Goal: Transaction & Acquisition: Purchase product/service

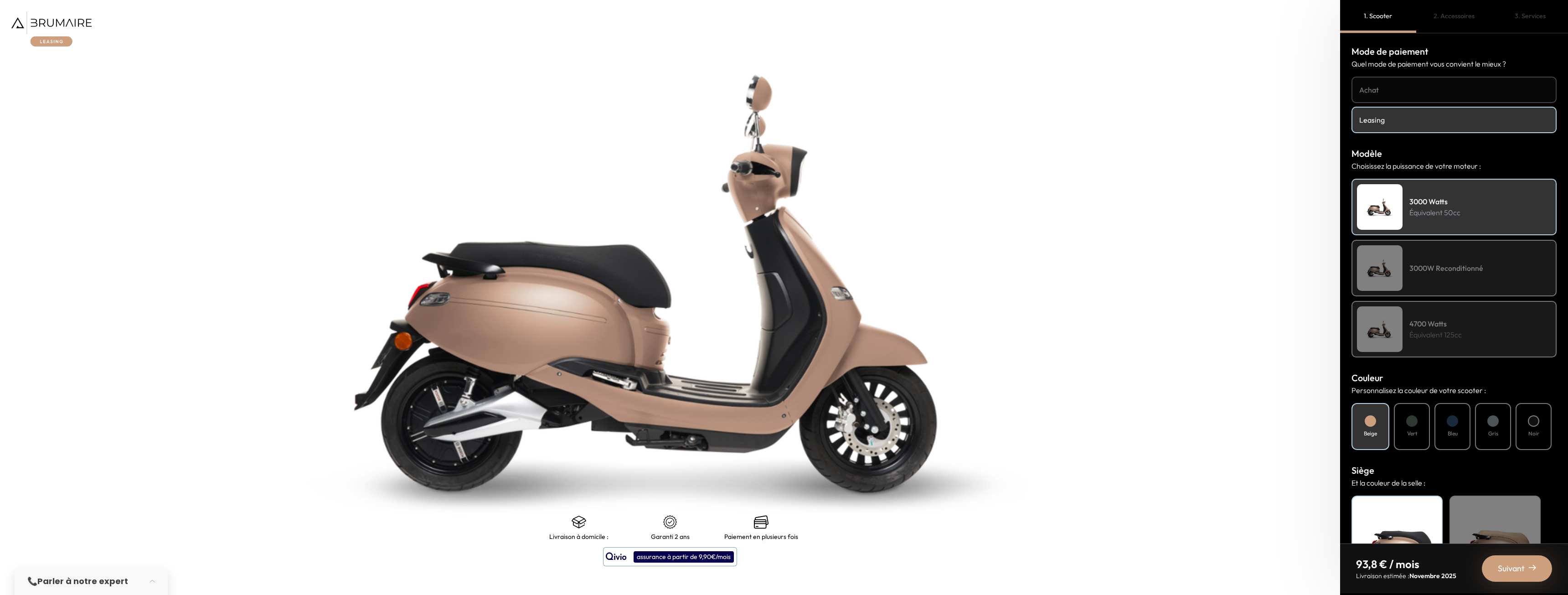
click at [738, 440] on img at bounding box center [670, 283] width 1675 height 744
click at [716, 412] on img at bounding box center [670, 283] width 1675 height 744
click at [1460, 339] on p "Équivalent 125cc" at bounding box center [1435, 335] width 52 height 11
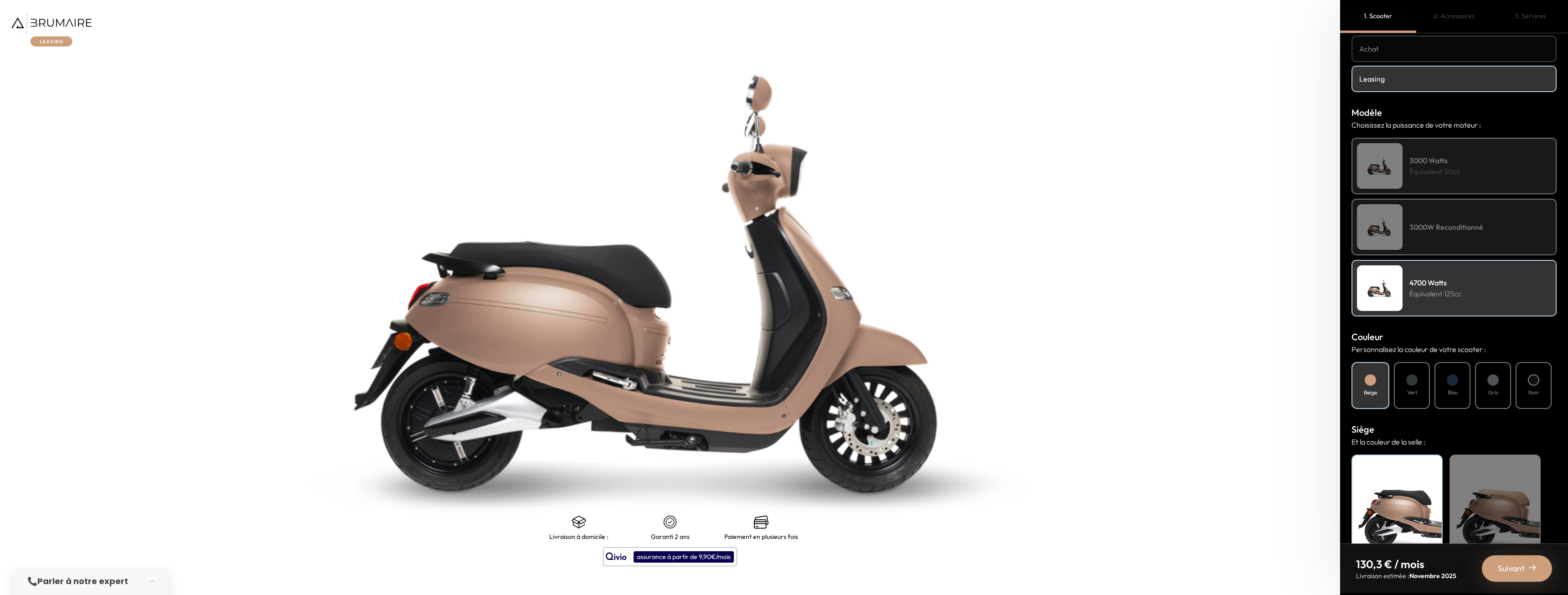
scroll to position [77, 0]
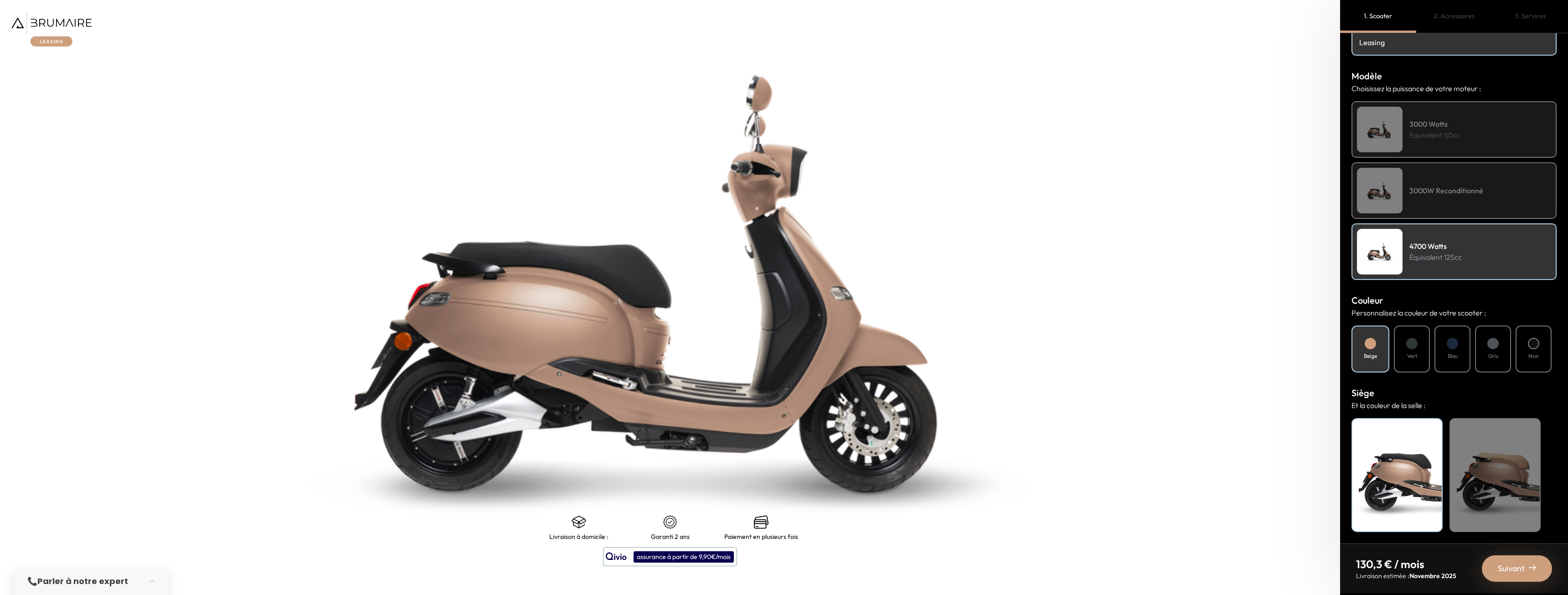
click at [1522, 487] on div "Beige" at bounding box center [1495, 475] width 91 height 114
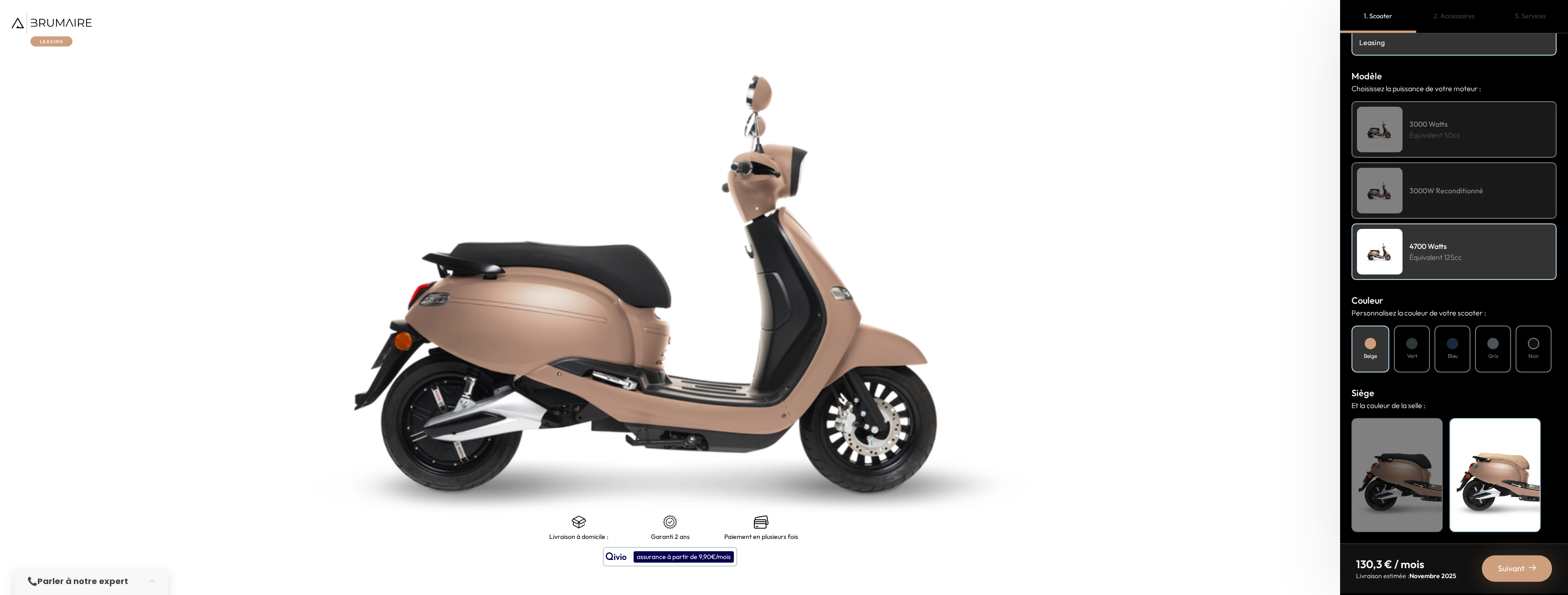
click at [1376, 477] on div "Noir" at bounding box center [1397, 475] width 91 height 114
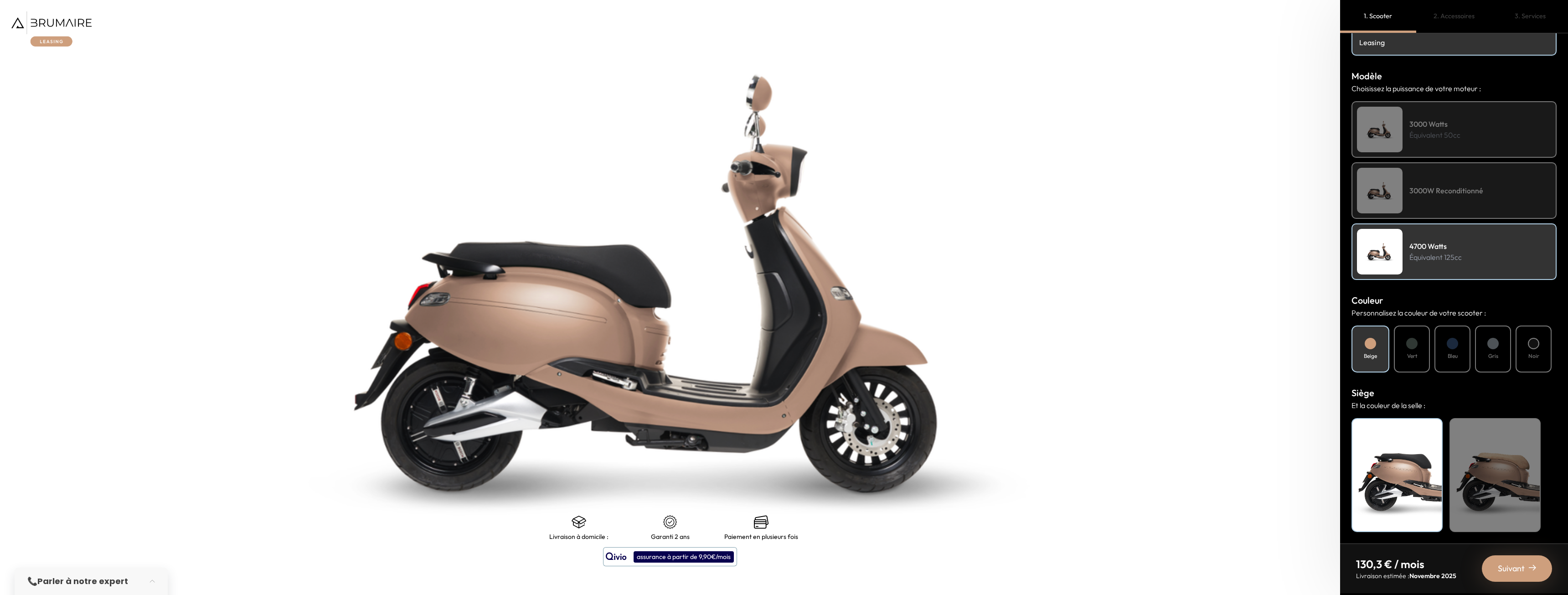
click at [1466, 488] on div "Beige" at bounding box center [1495, 475] width 91 height 114
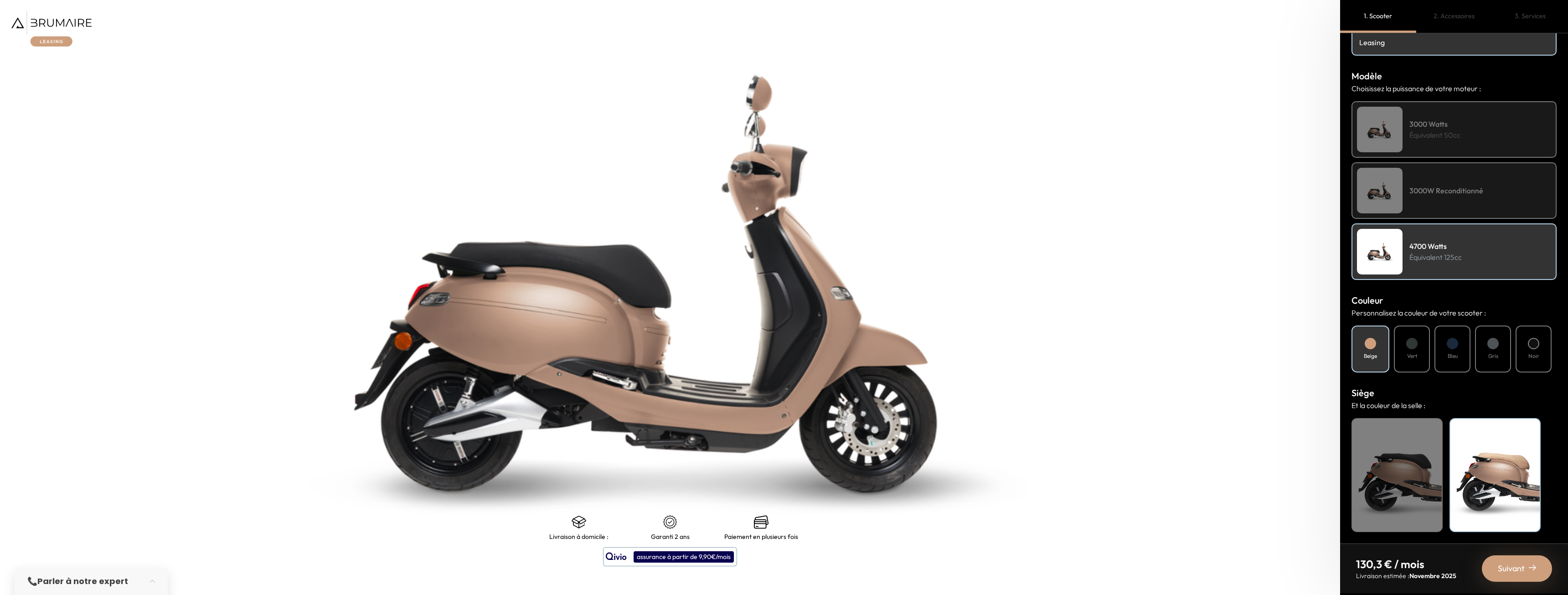
click at [1419, 488] on div "Noir" at bounding box center [1397, 475] width 91 height 114
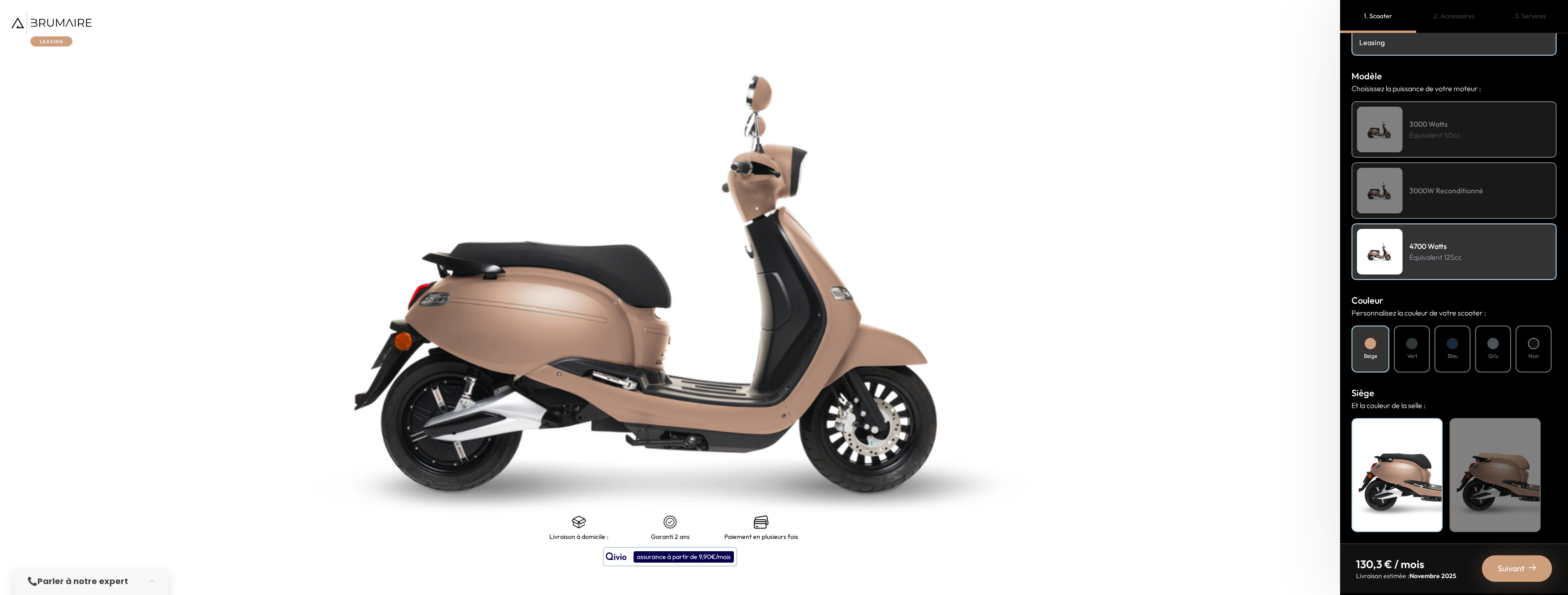
click at [1421, 353] on div "Vert" at bounding box center [1412, 349] width 36 height 47
click at [1447, 350] on div "Bleu" at bounding box center [1452, 349] width 36 height 47
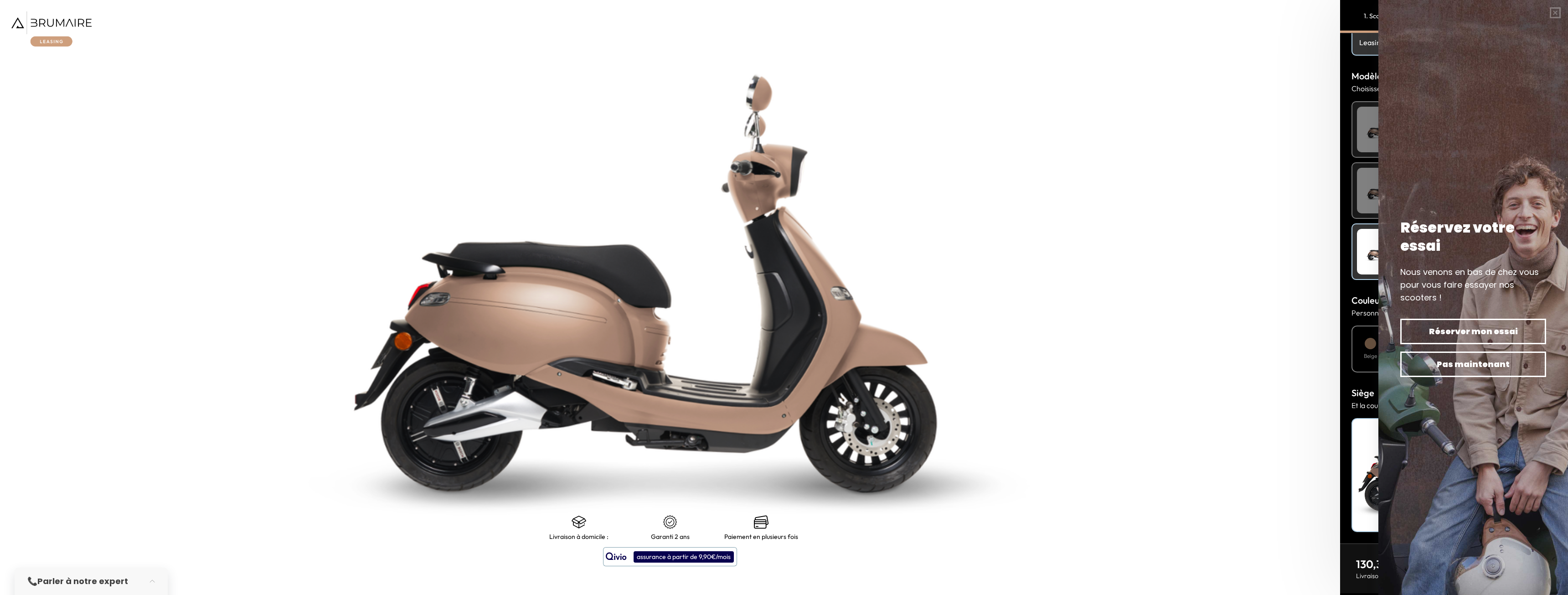
click at [1355, 308] on p "Personnalisez la couleur de votre scooter :" at bounding box center [1454, 313] width 205 height 11
click at [1360, 290] on div "Mode de paiement Quel mode de paiement vous convient le mieux ? Achat Leasing M…" at bounding box center [1454, 289] width 228 height 510
click at [1434, 365] on span "Pas maintenant" at bounding box center [1473, 364] width 114 height 13
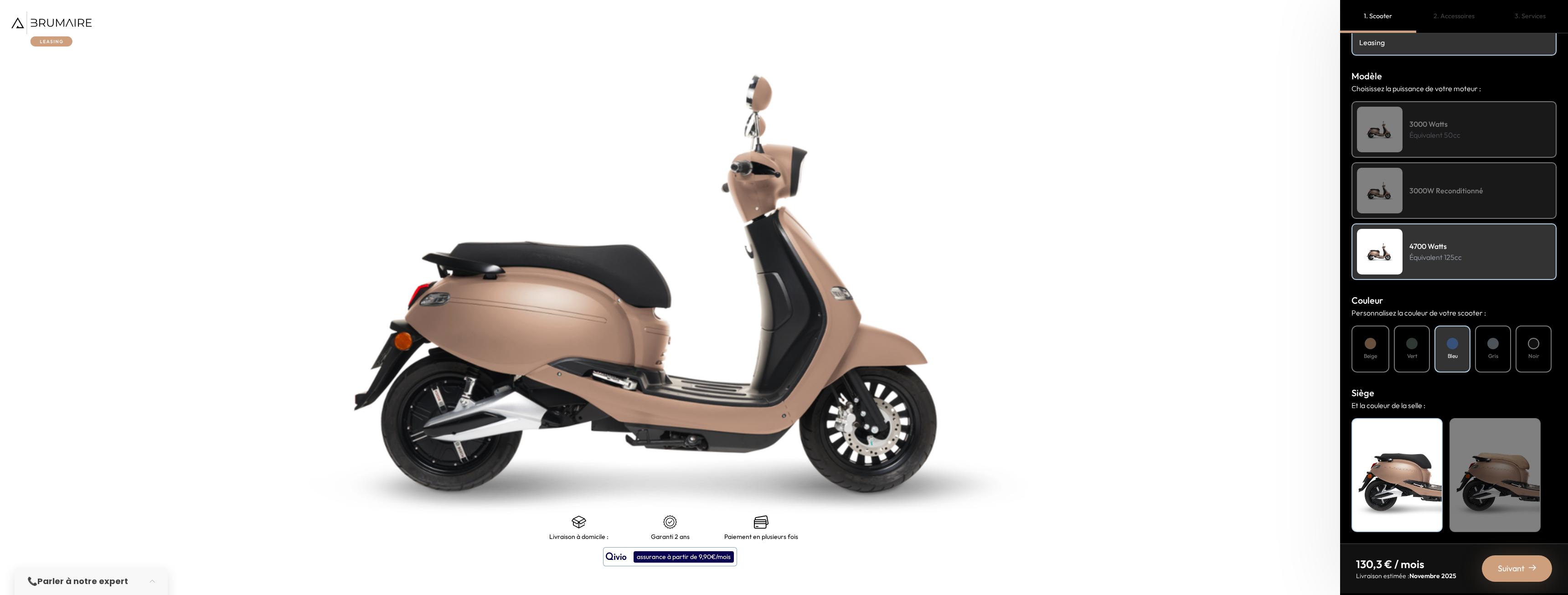
click at [1411, 181] on div "3000W Reconditionné" at bounding box center [1454, 191] width 205 height 57
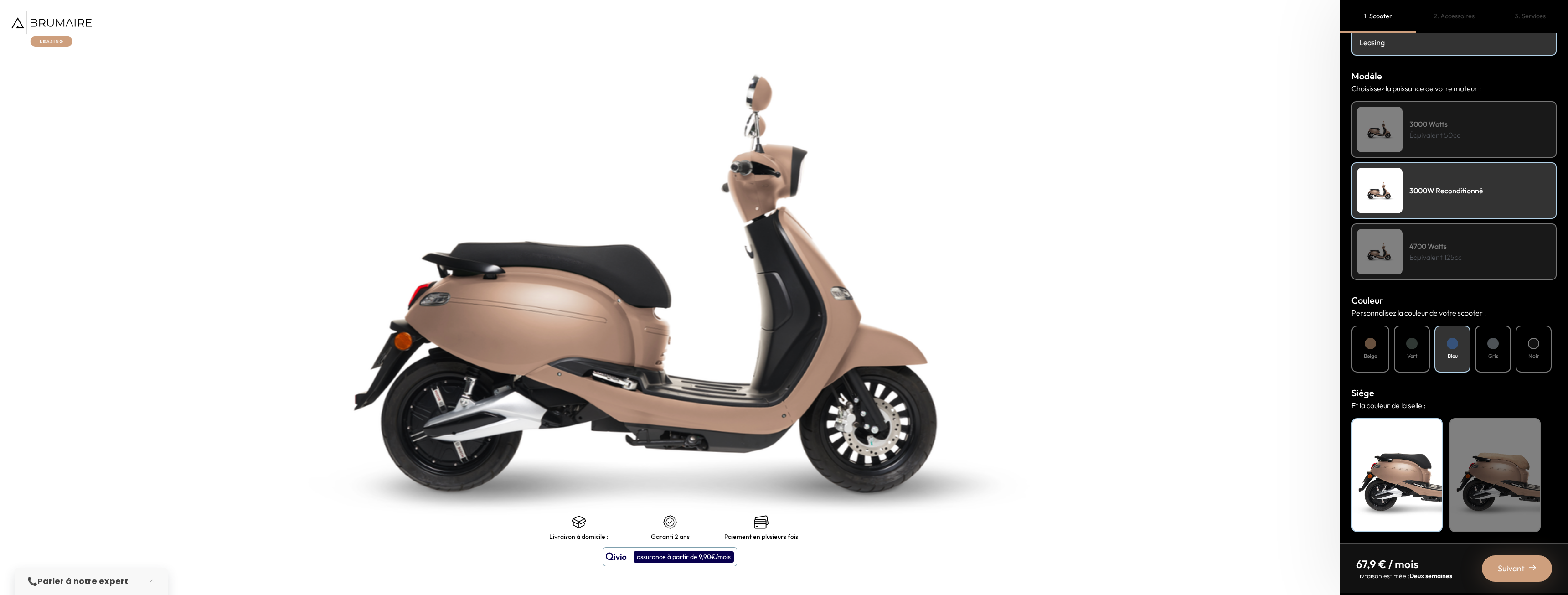
click at [1421, 130] on p "Équivalent 50cc" at bounding box center [1435, 135] width 51 height 11
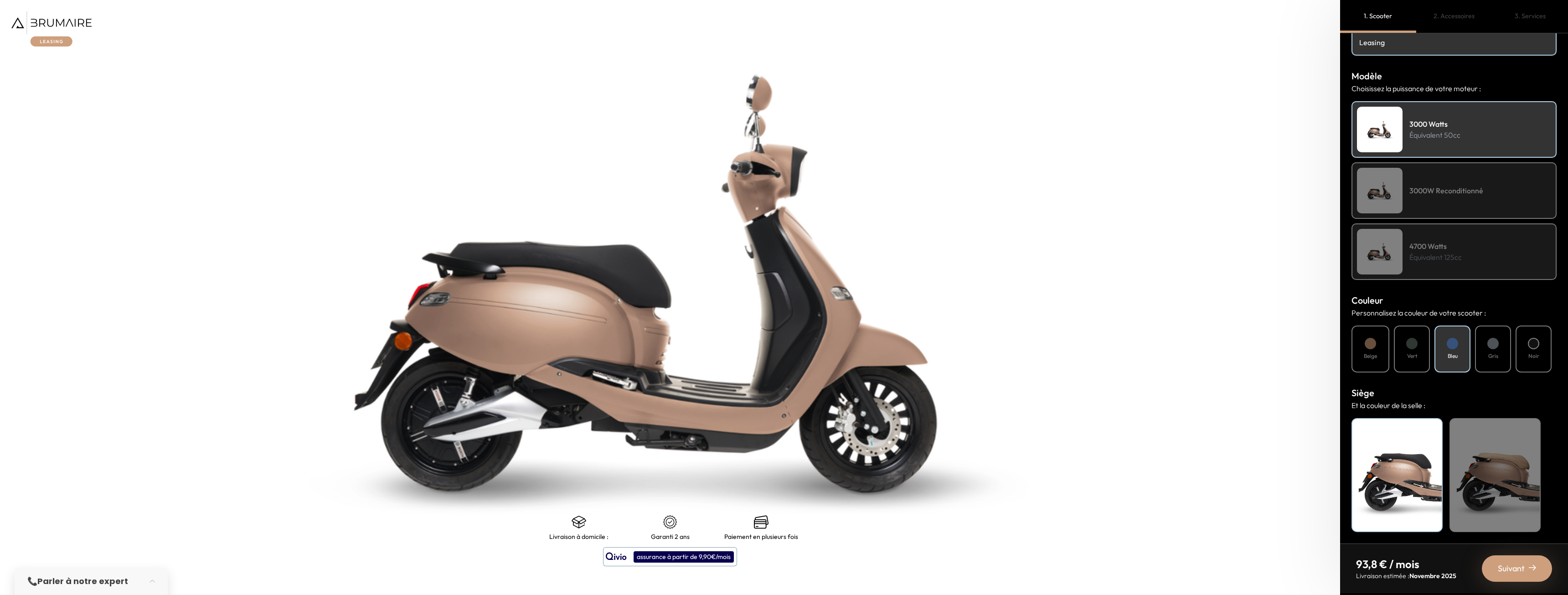
click at [1432, 245] on h4 "4700 Watts" at bounding box center [1435, 246] width 52 height 11
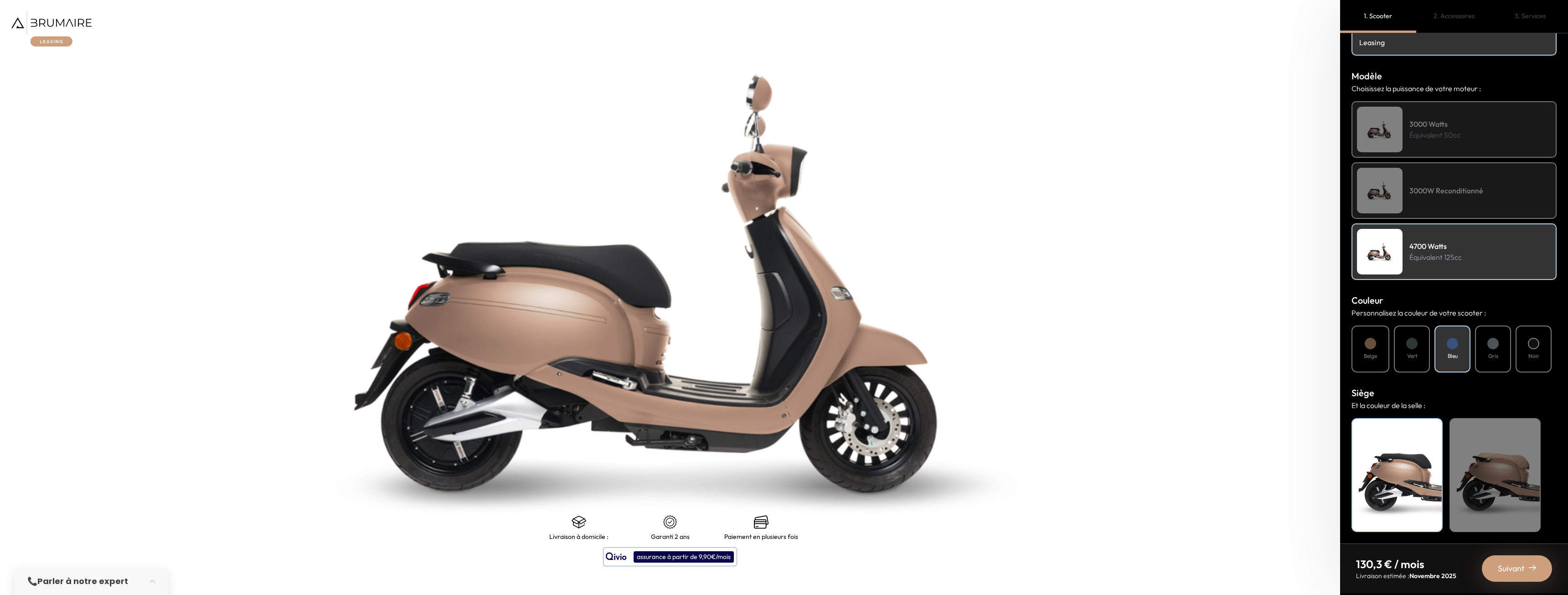
click at [1505, 566] on span "Suivant" at bounding box center [1511, 568] width 27 height 13
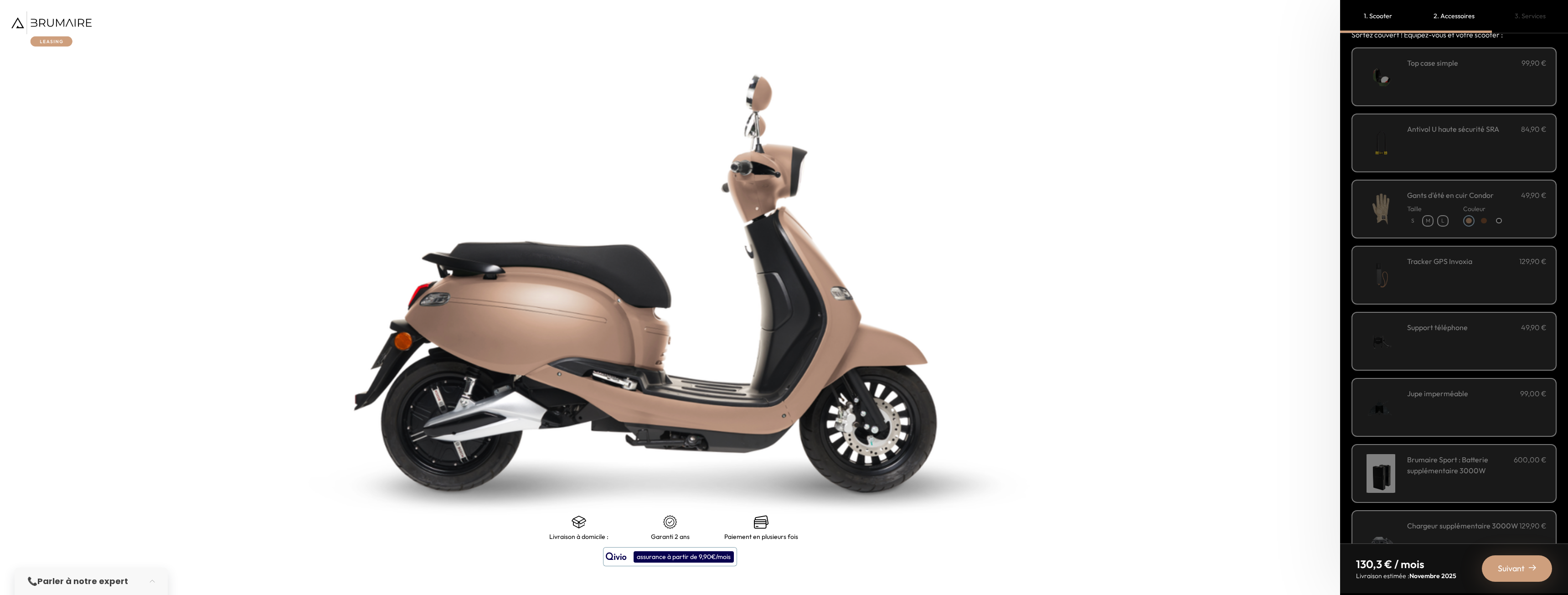
scroll to position [66, 0]
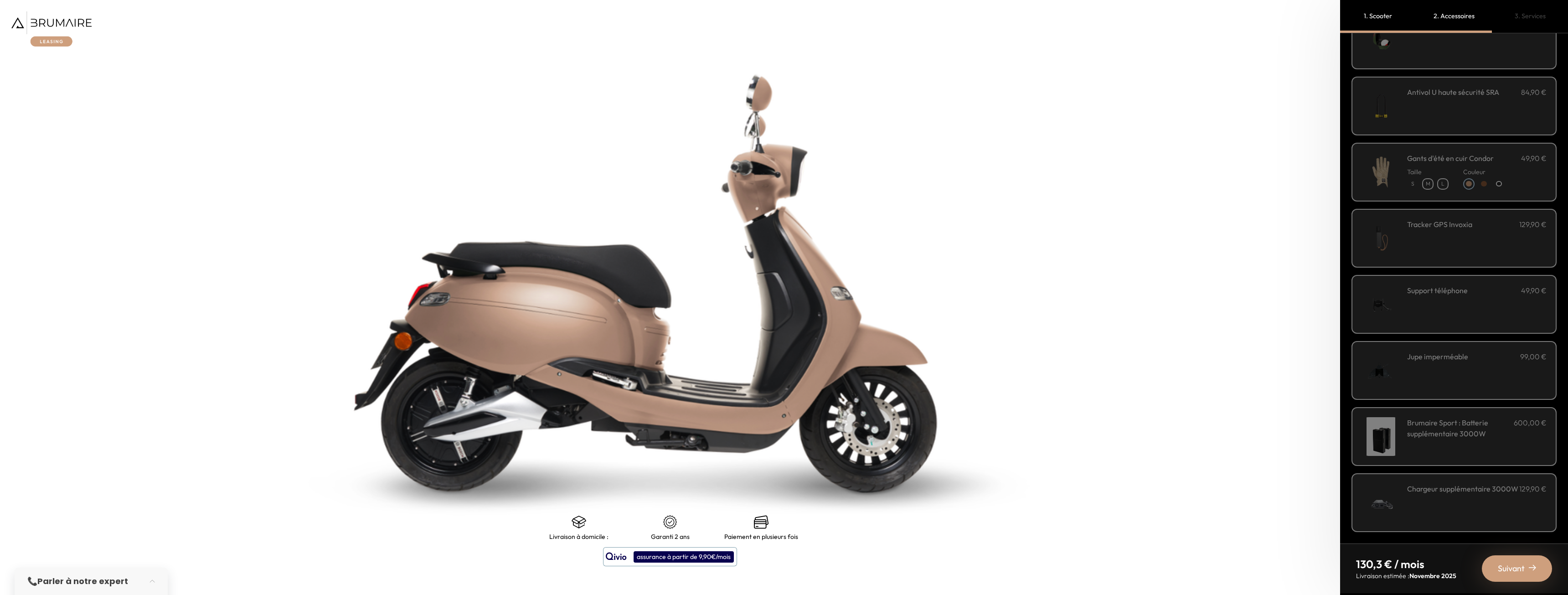
click at [1508, 574] on span "Suivant" at bounding box center [1511, 568] width 27 height 13
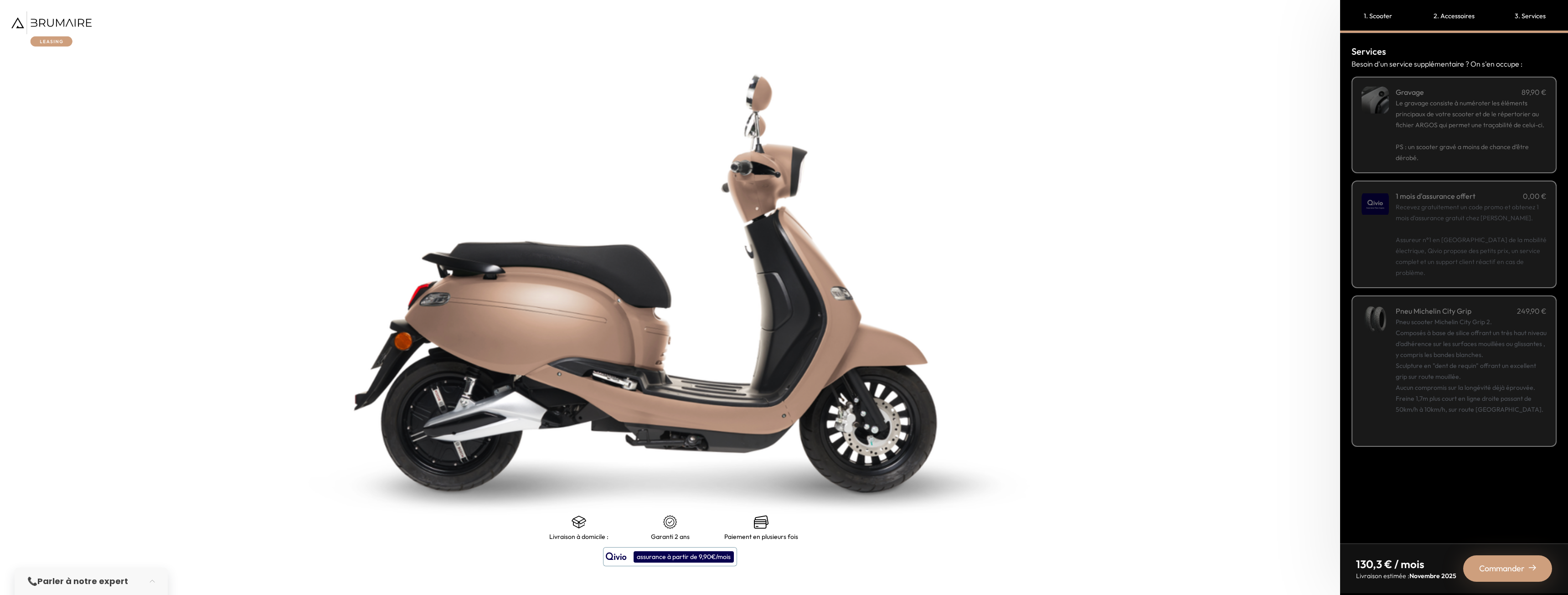
click at [1428, 127] on span "Le gravage consiste à numéroter les éléments principaux de votre scooter et de …" at bounding box center [1470, 113] width 149 height 30
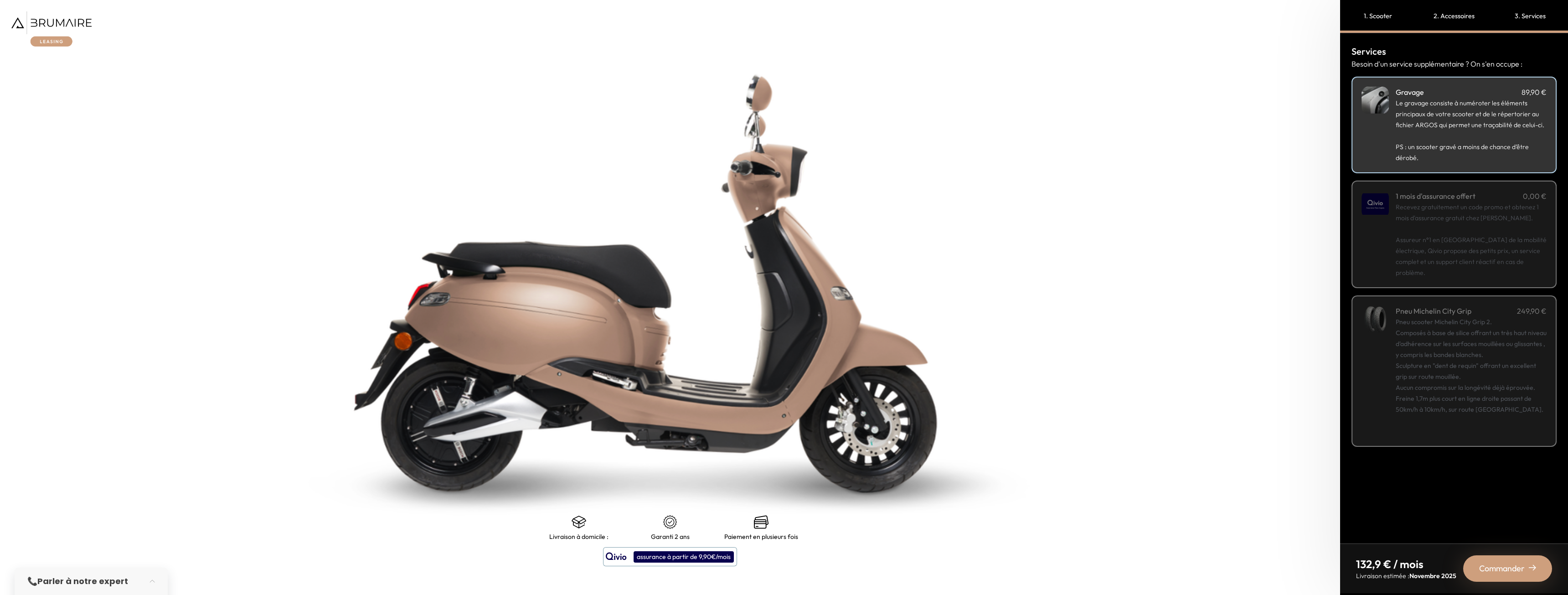
click at [1427, 112] on span "Le gravage consiste à numéroter les éléments principaux de votre scooter et de …" at bounding box center [1470, 113] width 149 height 30
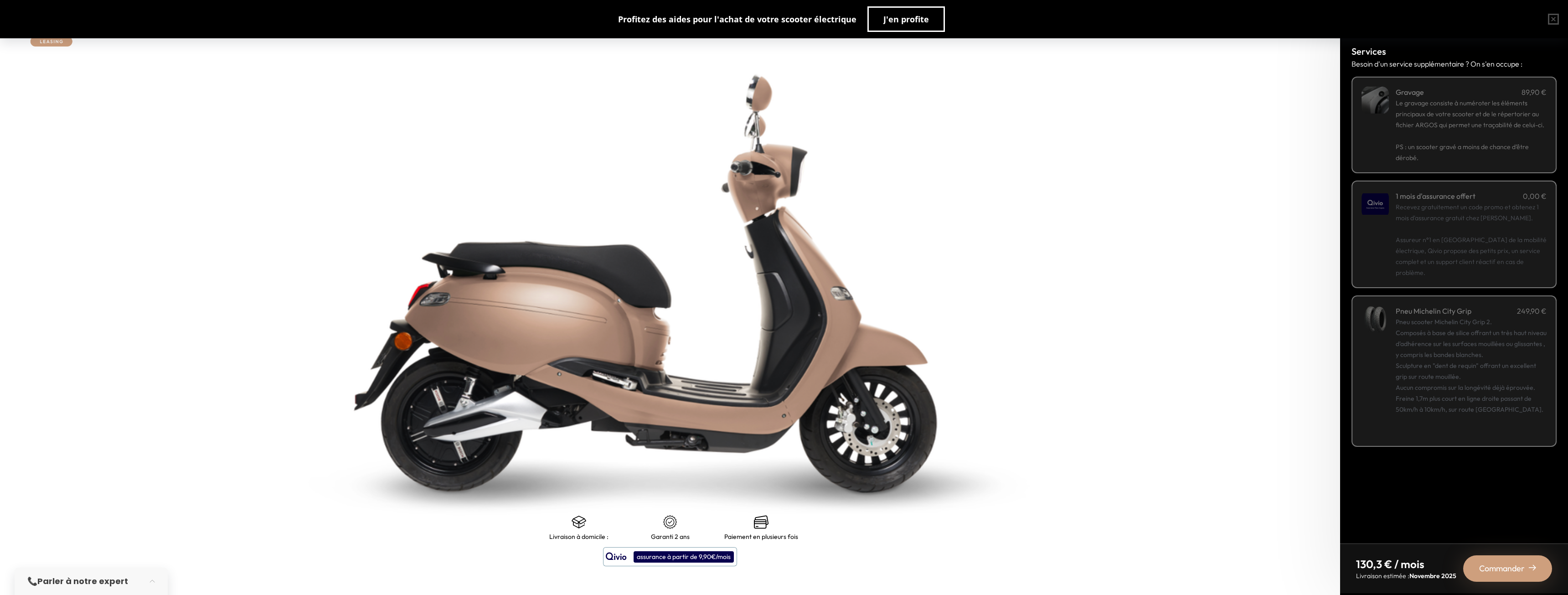
click at [1514, 573] on span "Commander" at bounding box center [1502, 568] width 46 height 13
